Goal: Information Seeking & Learning: Learn about a topic

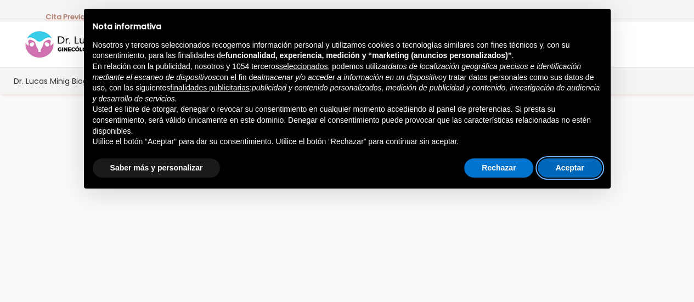
click at [570, 173] on button "Aceptar" at bounding box center [569, 168] width 64 height 20
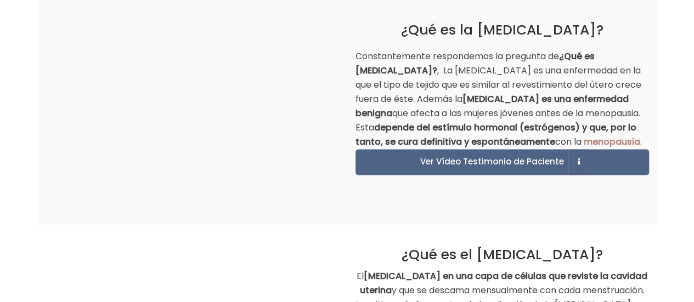
scroll to position [768, 0]
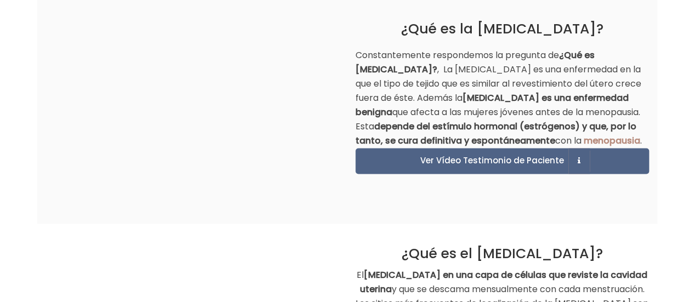
click at [504, 66] on p "Constantemente respondemos la pregunta de ¿Qué es [MEDICAL_DATA]? , La [MEDICAL…" at bounding box center [501, 98] width 293 height 100
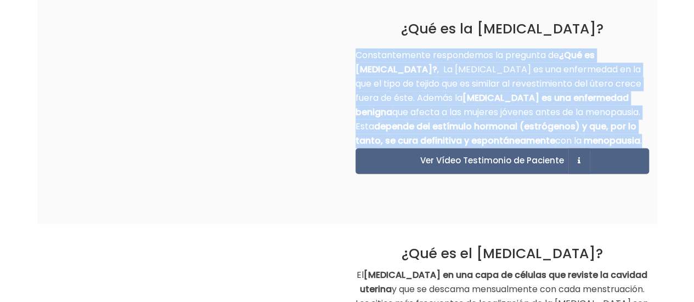
click at [504, 66] on p "Constantemente respondemos la pregunta de ¿Qué es [MEDICAL_DATA]? , La [MEDICAL…" at bounding box center [501, 98] width 293 height 100
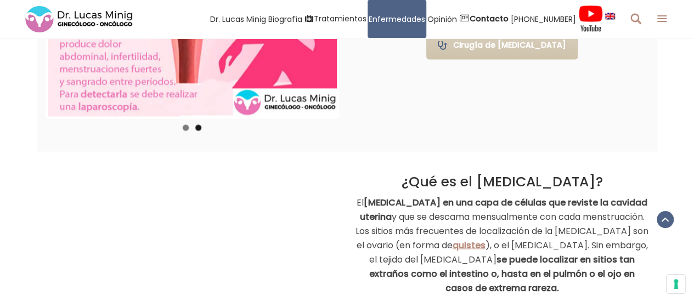
scroll to position [976, 0]
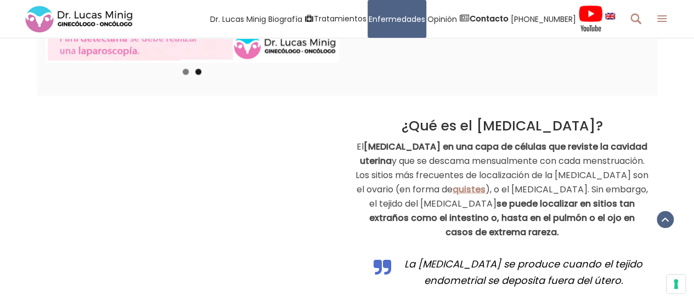
click at [544, 149] on strong "[MEDICAL_DATA] en una capa de células que reviste la cavidad uterina" at bounding box center [504, 153] width 288 height 27
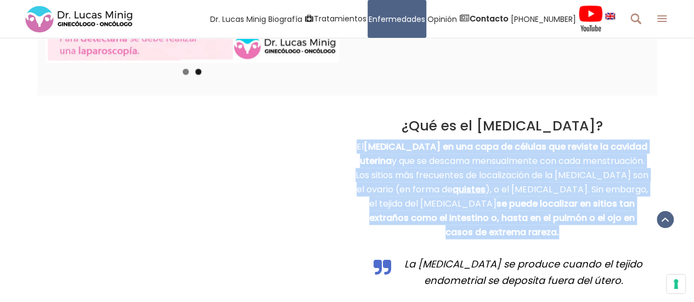
click at [544, 149] on strong "[MEDICAL_DATA] en una capa de células que reviste la cavidad uterina" at bounding box center [504, 153] width 288 height 27
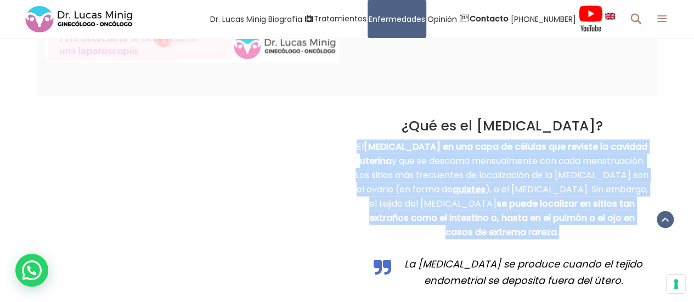
click at [544, 149] on strong "[MEDICAL_DATA] en una capa de células que reviste la cavidad uterina" at bounding box center [504, 153] width 288 height 27
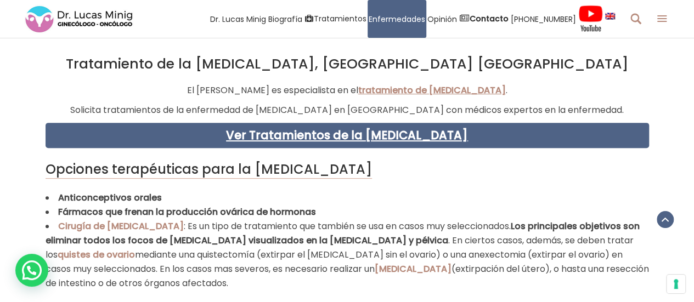
scroll to position [2223, 0]
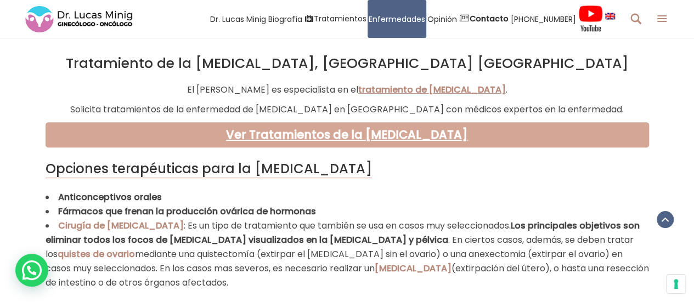
click at [409, 124] on p "Ver Tratamientos de la [MEDICAL_DATA]" at bounding box center [347, 134] width 603 height 25
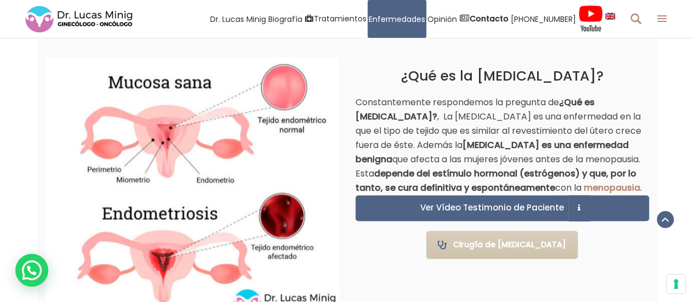
scroll to position [736, 0]
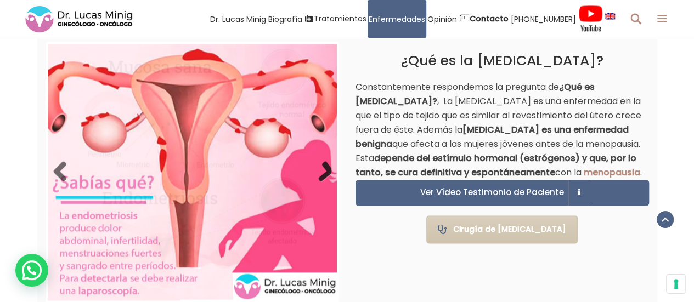
click at [319, 171] on link "Next" at bounding box center [320, 172] width 22 height 22
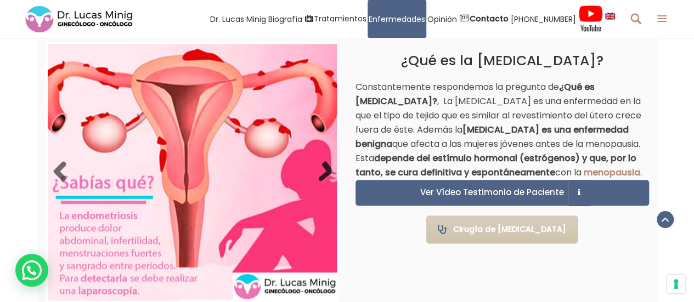
click at [319, 171] on link "Next" at bounding box center [320, 172] width 22 height 22
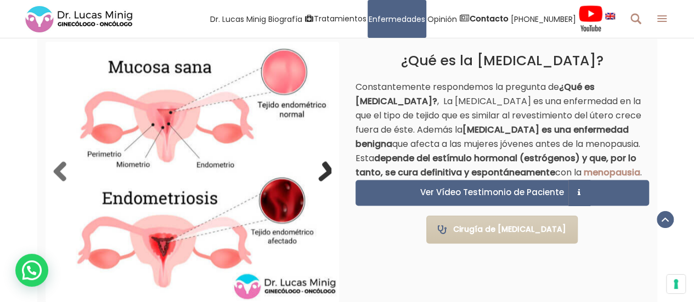
click at [319, 171] on link "Next" at bounding box center [320, 172] width 22 height 22
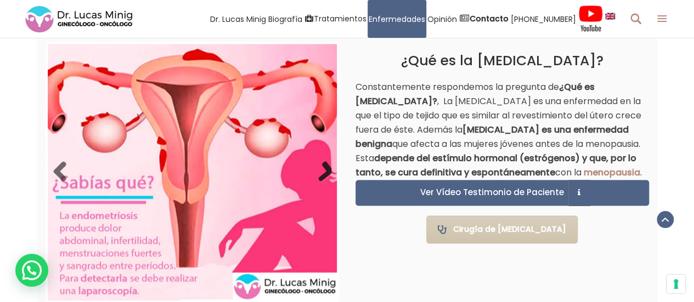
click at [320, 174] on link "Next" at bounding box center [320, 172] width 22 height 22
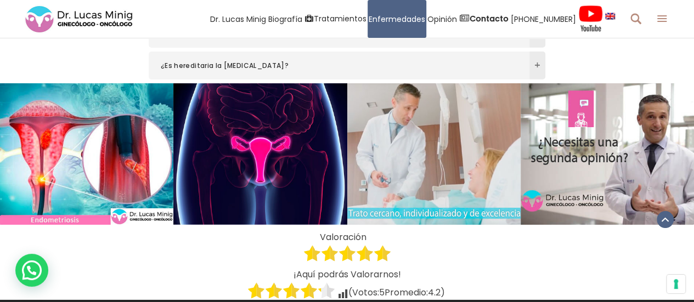
scroll to position [3969, 0]
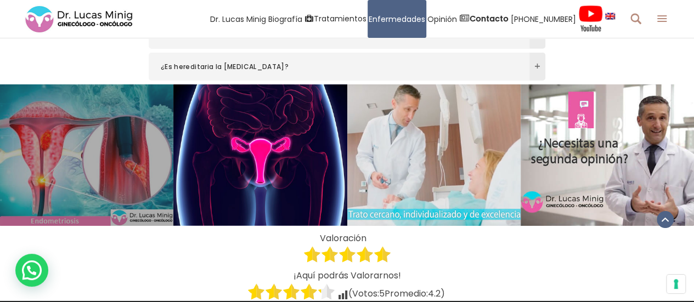
click at [116, 149] on link at bounding box center [86, 154] width 173 height 141
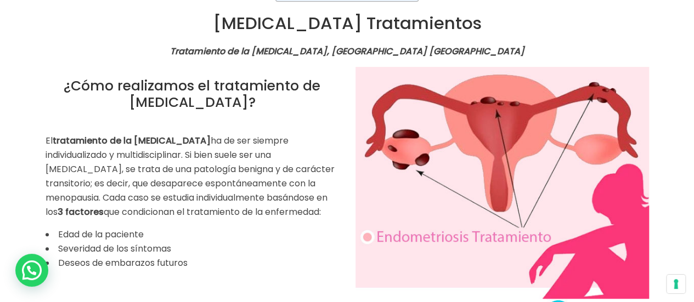
scroll to position [125, 0]
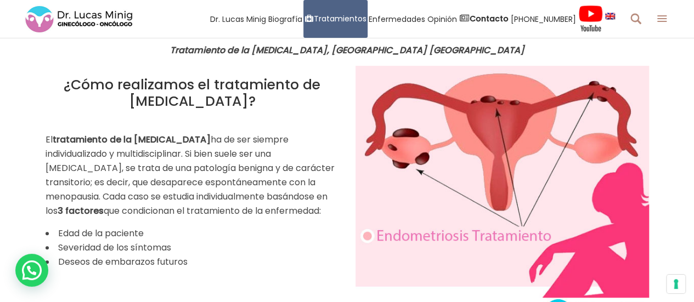
click at [504, 160] on img at bounding box center [501, 196] width 293 height 260
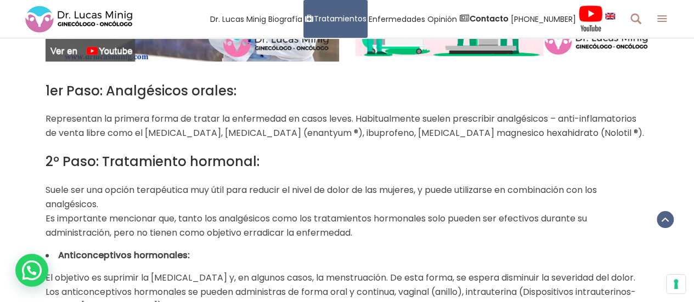
scroll to position [717, 0]
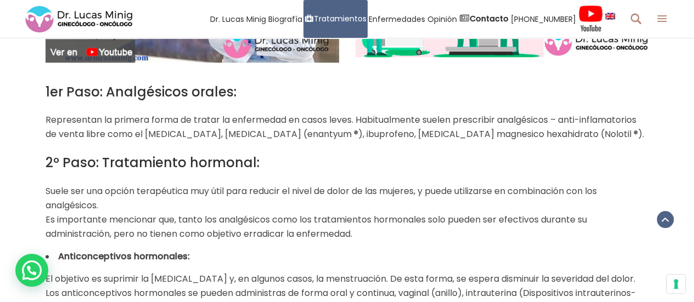
click at [442, 125] on p "Representan la primera forma de tratar la enfermedad en casos leves. Habitualme…" at bounding box center [347, 127] width 603 height 29
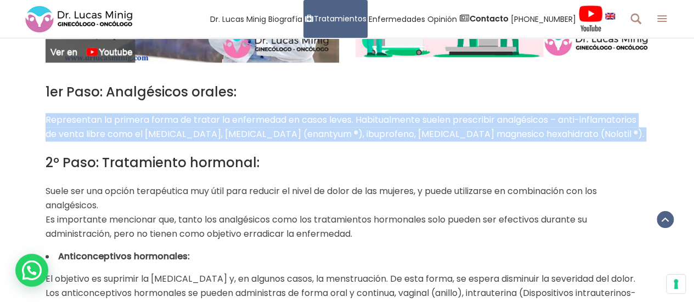
click at [442, 125] on p "Representan la primera forma de tratar la enfermedad en casos leves. Habitualme…" at bounding box center [347, 127] width 603 height 29
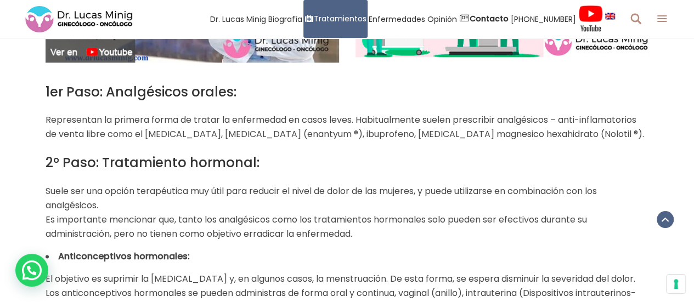
click at [442, 125] on p "Representan la primera forma de tratar la enfermedad en casos leves. Habitualme…" at bounding box center [347, 127] width 603 height 29
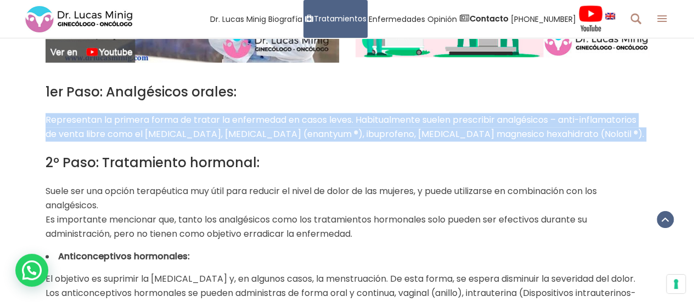
click at [442, 125] on p "Representan la primera forma de tratar la enfermedad en casos leves. Habitualme…" at bounding box center [347, 127] width 603 height 29
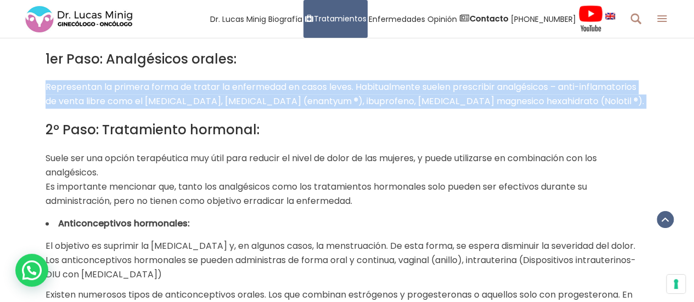
scroll to position [750, 0]
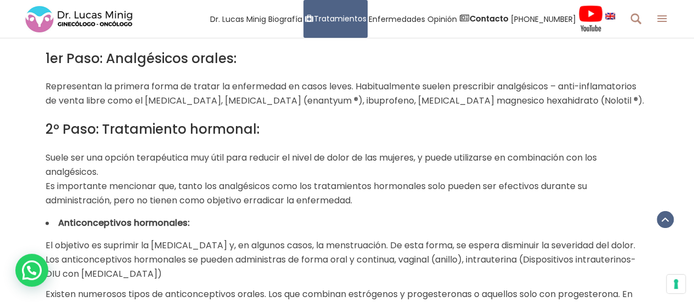
click at [281, 141] on div "1er Paso: Analgésicos orales: Representan la primera forma de tratar la enferme…" at bounding box center [347, 282] width 603 height 469
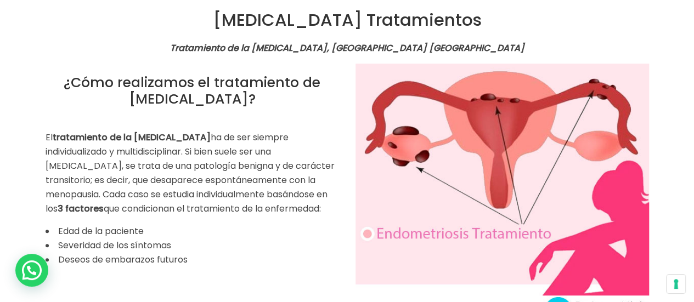
scroll to position [0, 0]
